Goal: Information Seeking & Learning: Learn about a topic

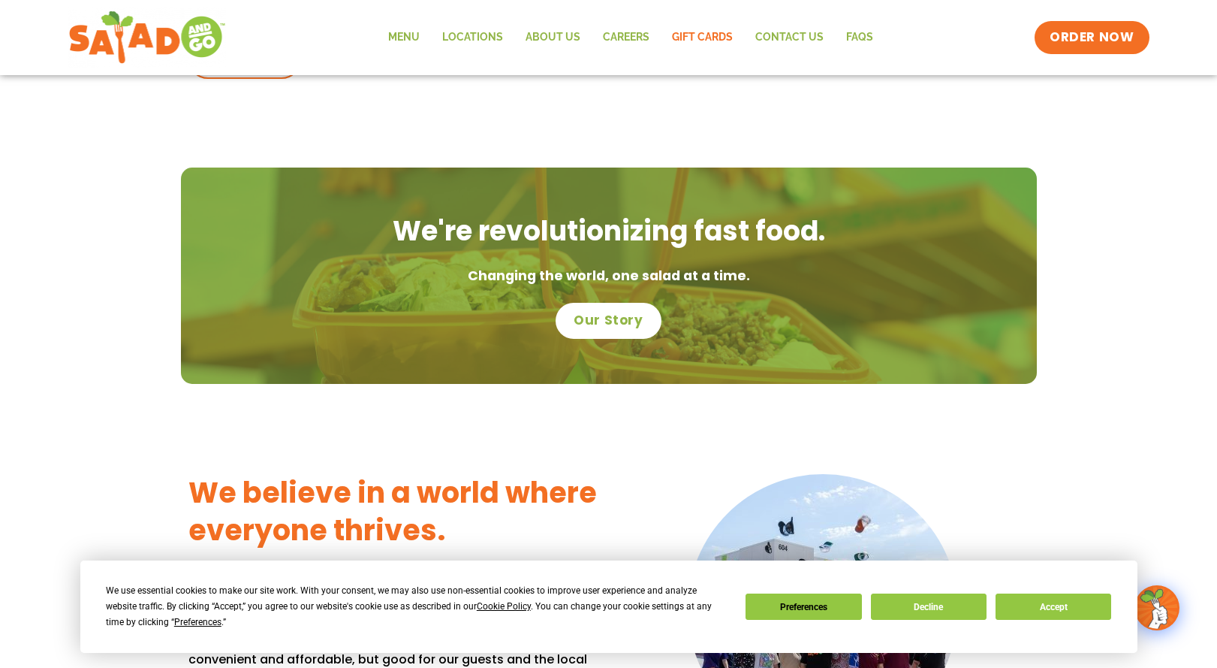
scroll to position [876, 0]
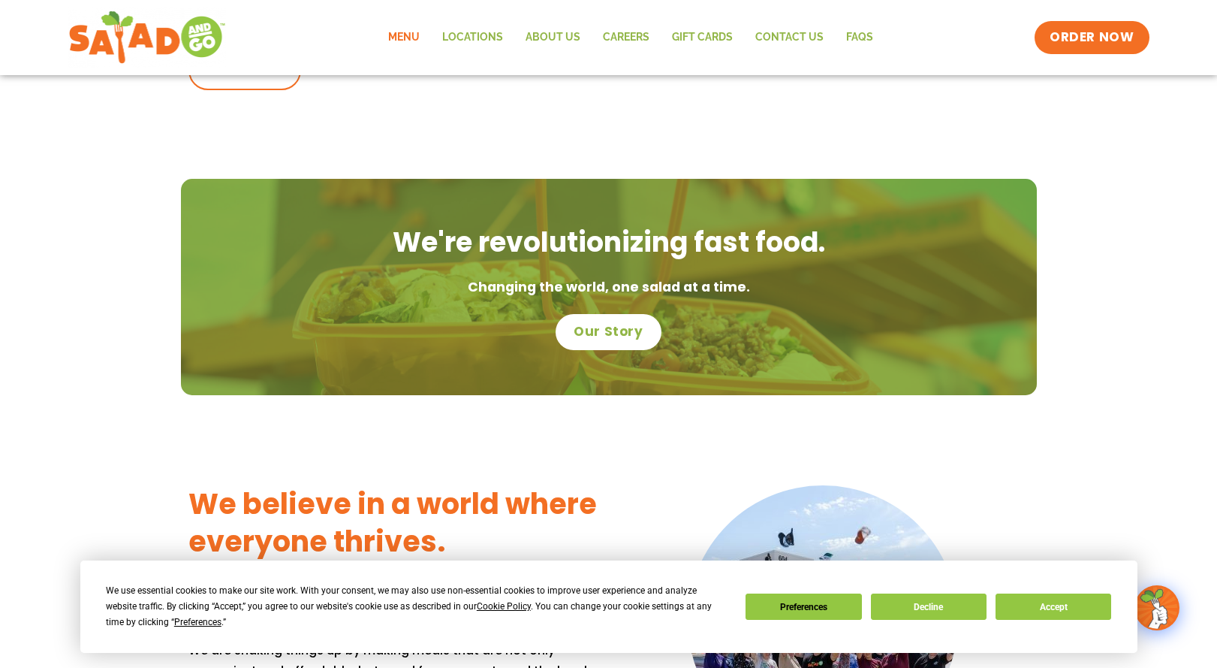
click at [415, 39] on link "Menu" at bounding box center [404, 37] width 54 height 35
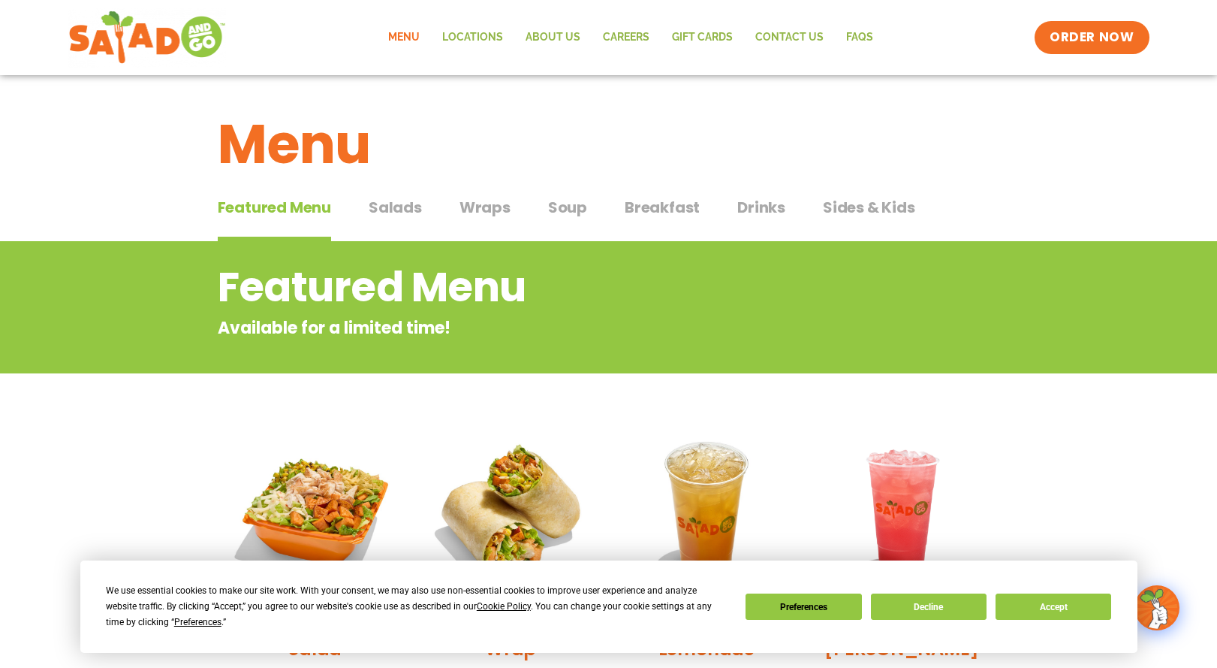
click at [393, 216] on span "Salads" at bounding box center [395, 207] width 53 height 23
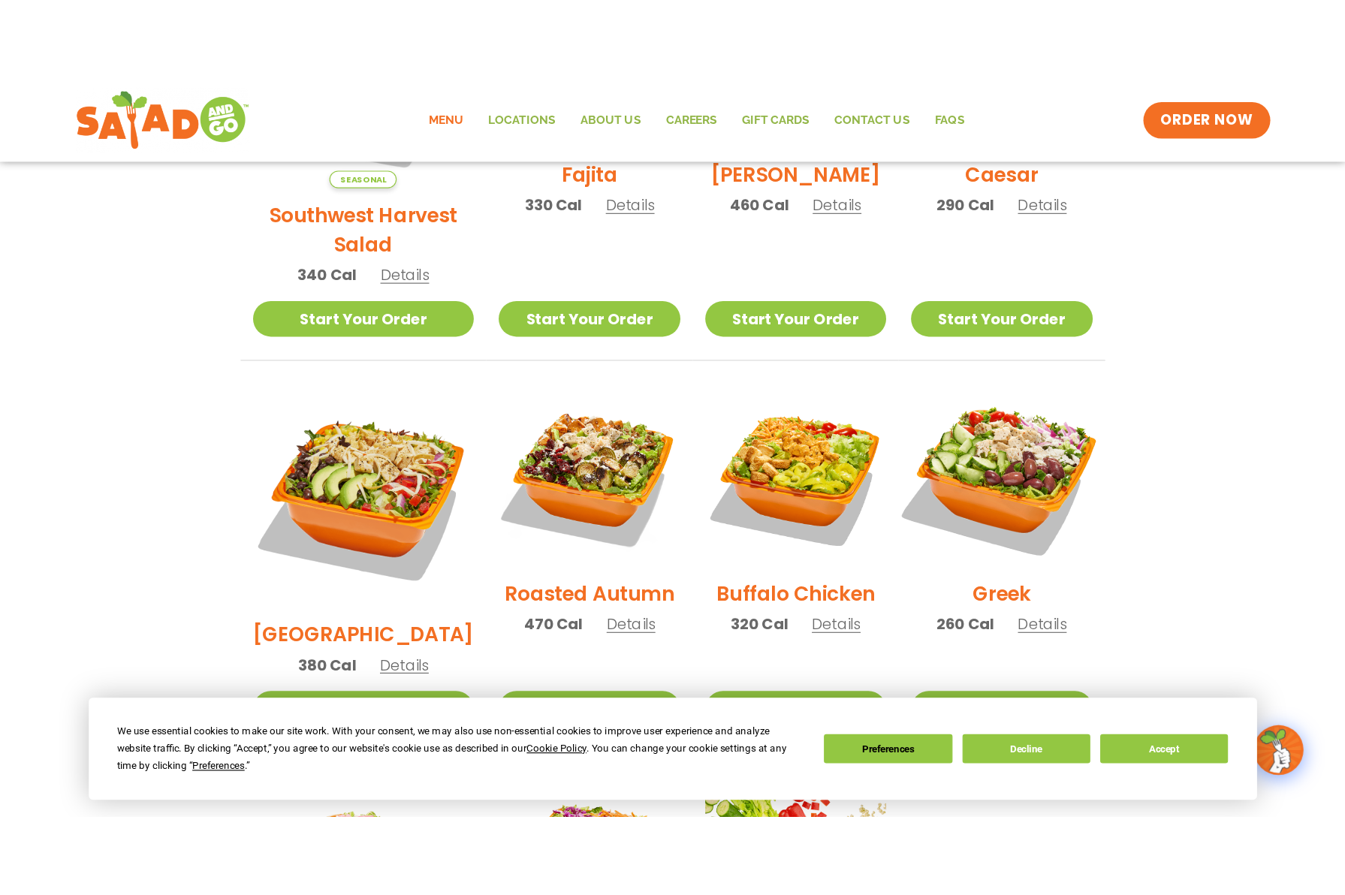
scroll to position [601, 0]
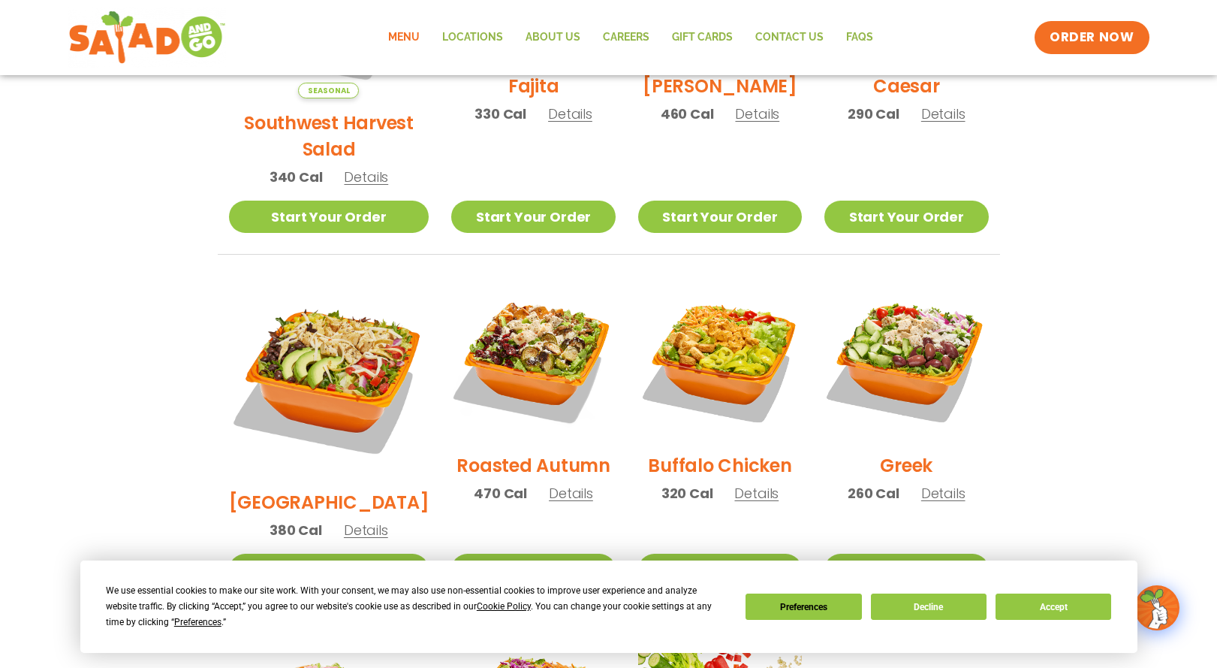
click at [753, 484] on span "Details" at bounding box center [757, 493] width 44 height 19
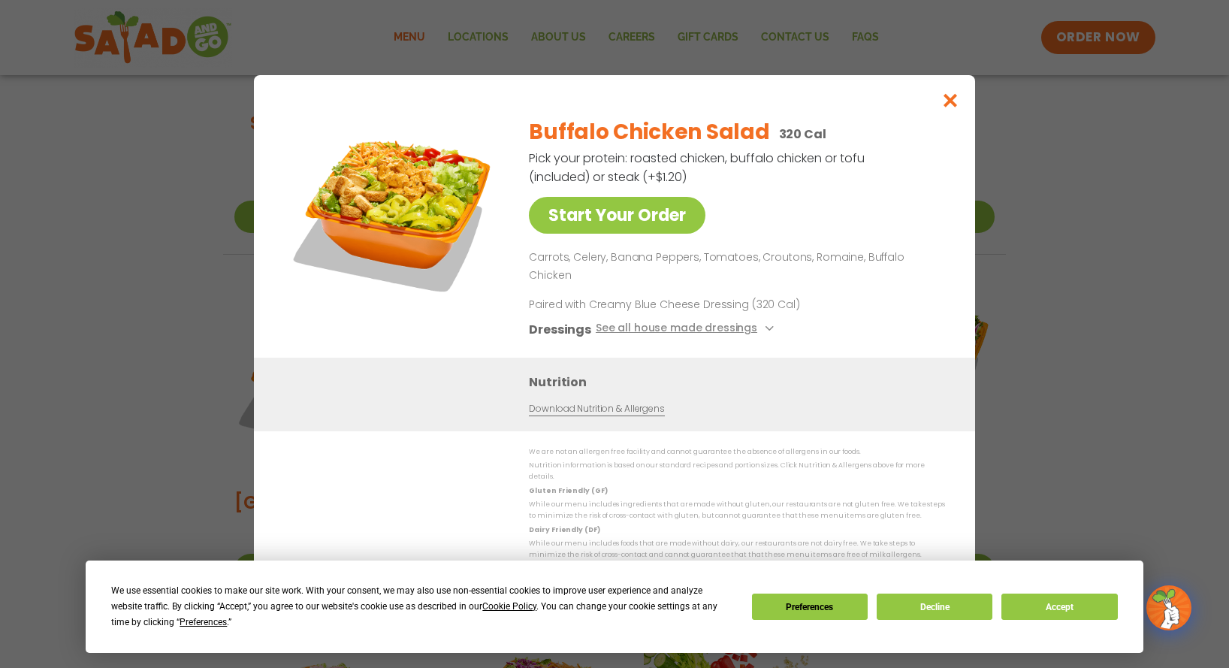
click at [599, 405] on link "Download Nutrition & Allergens" at bounding box center [596, 408] width 135 height 14
